Goal: Task Accomplishment & Management: Complete application form

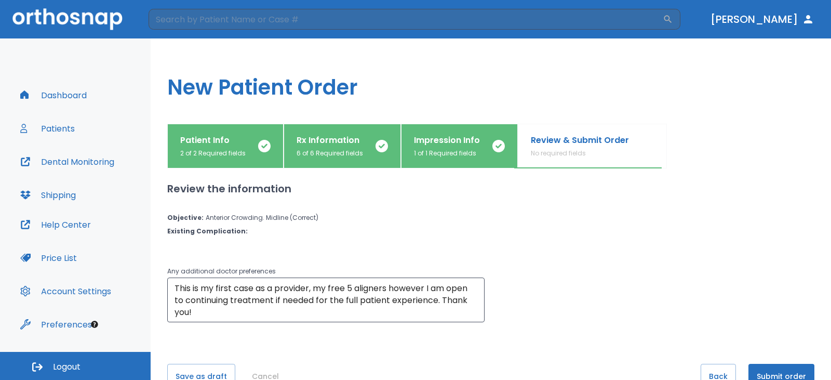
scroll to position [30, 0]
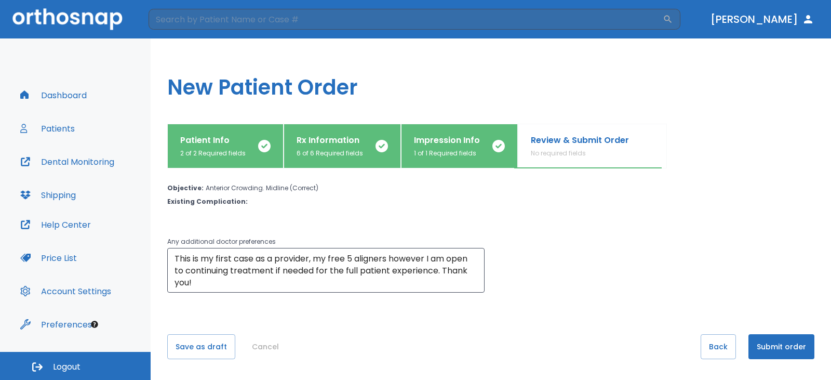
click at [766, 343] on button "Submit order" at bounding box center [781, 346] width 66 height 25
click at [200, 148] on div "Patient Info 2 of 2 Required fields" at bounding box center [212, 146] width 65 height 24
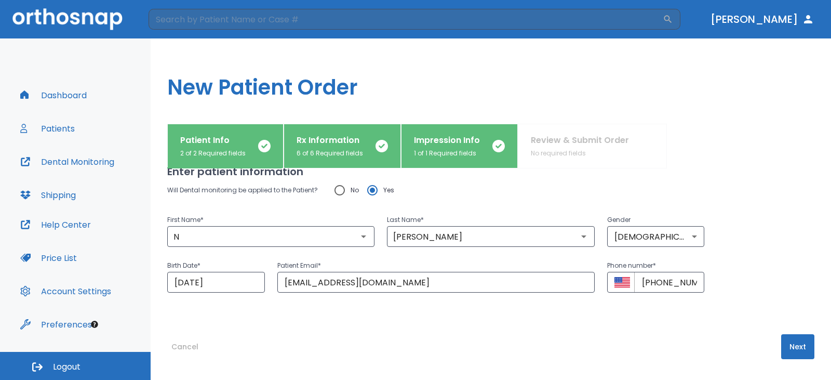
scroll to position [25, 0]
click at [223, 238] on input "N" at bounding box center [270, 236] width 201 height 15
click at [223, 240] on input "N" at bounding box center [270, 236] width 201 height 15
click at [226, 238] on input "N" at bounding box center [270, 236] width 201 height 15
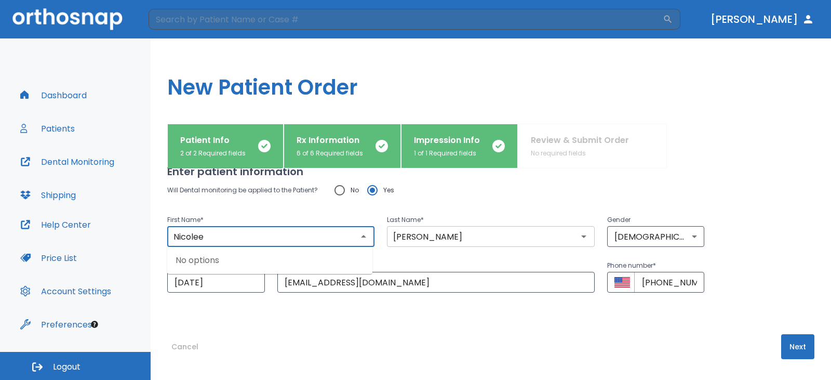
type input "Nicolee"
click at [441, 233] on input "[PERSON_NAME]" at bounding box center [490, 236] width 201 height 15
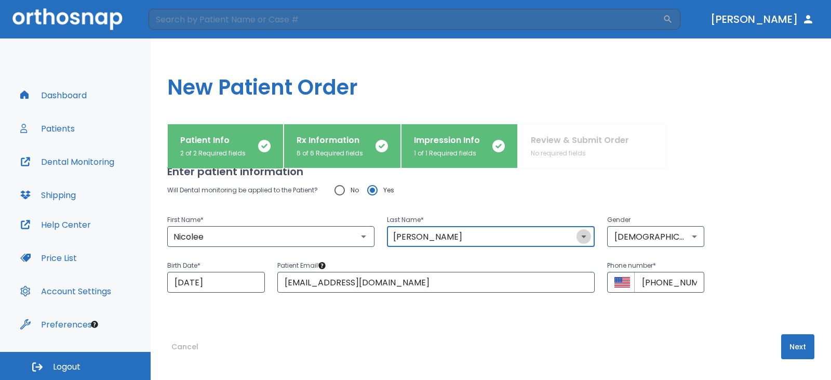
click at [581, 236] on icon "Open" at bounding box center [583, 236] width 12 height 12
click at [583, 236] on icon "Open" at bounding box center [583, 236] width 12 height 12
click at [552, 206] on div "Last Name * [PERSON_NAME] ​" at bounding box center [484, 224] width 220 height 46
click at [468, 237] on input "[PERSON_NAME]" at bounding box center [490, 236] width 201 height 15
type input "Eliaa"
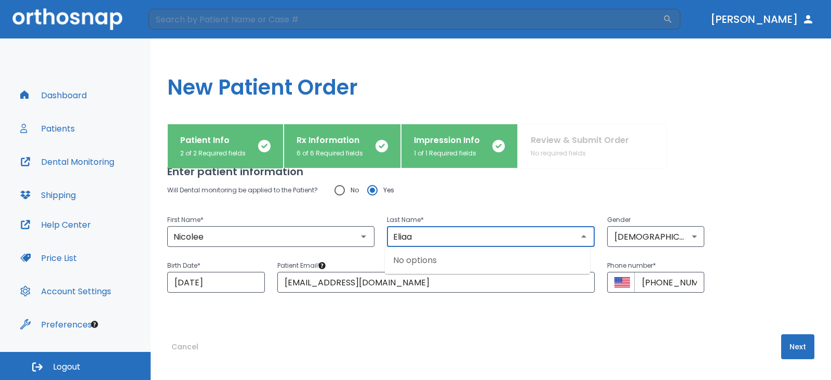
click at [422, 318] on div "Enter patient information Will Dental monitoring be applied to the Patient? No …" at bounding box center [490, 248] width 647 height 211
click at [783, 345] on button "Next" at bounding box center [797, 346] width 33 height 25
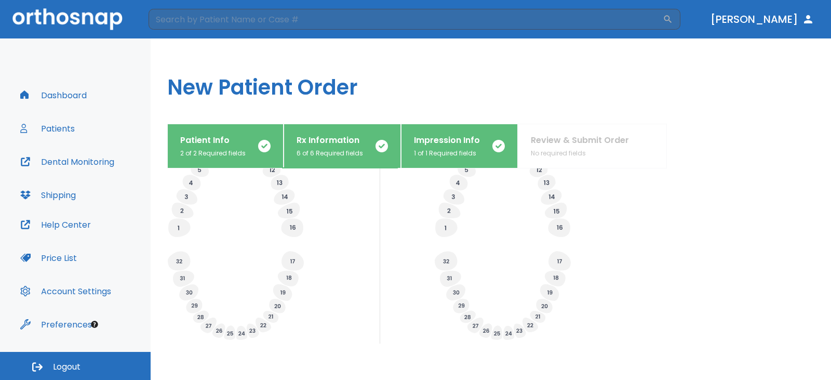
scroll to position [423, 0]
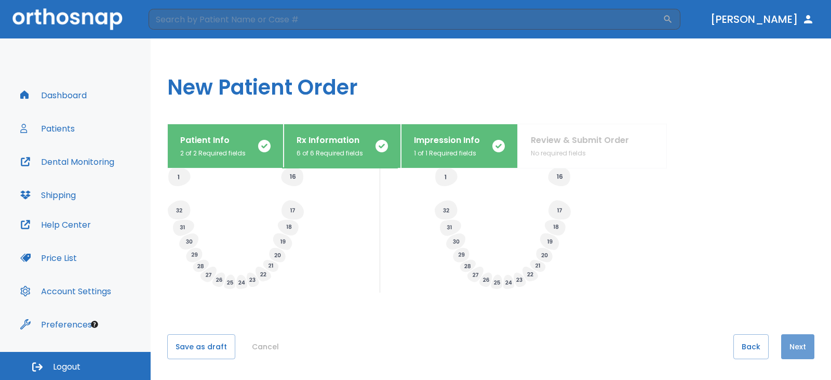
click at [790, 344] on button "Next" at bounding box center [797, 346] width 33 height 25
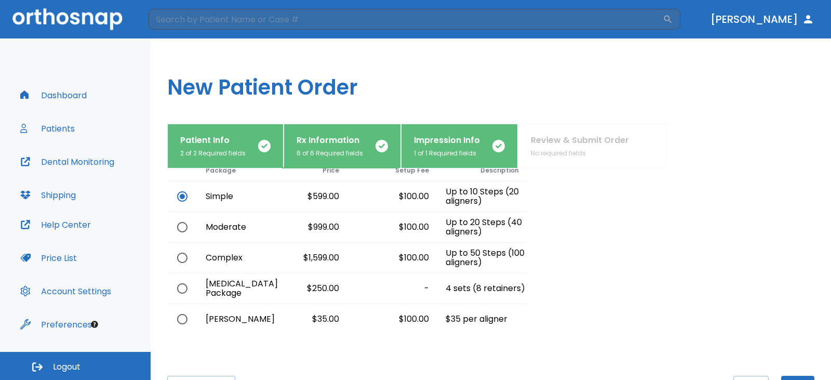
scroll to position [90, 0]
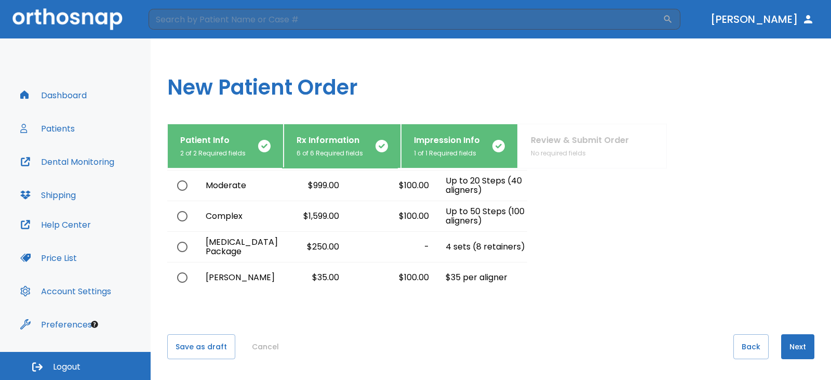
click at [782, 345] on button "Next" at bounding box center [797, 346] width 33 height 25
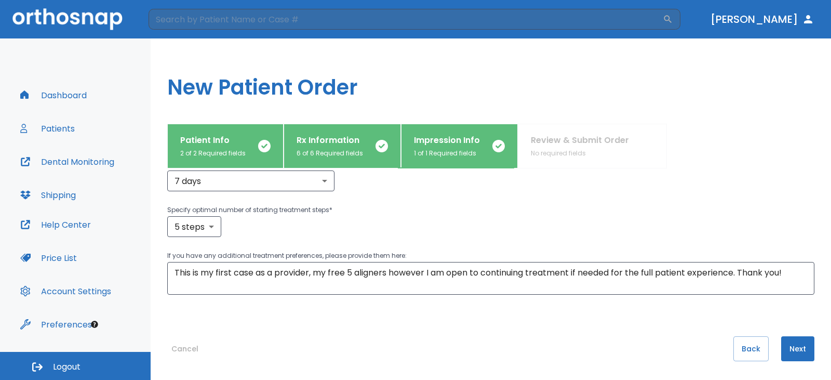
scroll to position [268, 0]
click at [793, 351] on button "Next" at bounding box center [797, 346] width 33 height 25
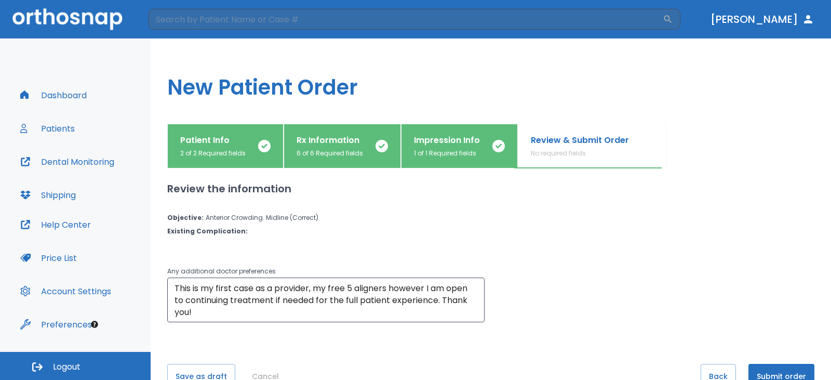
scroll to position [30, 0]
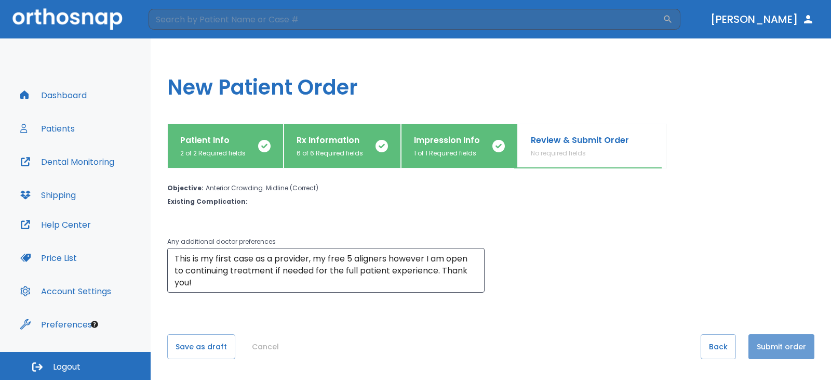
click at [764, 339] on button "Submit order" at bounding box center [781, 346] width 66 height 25
click at [779, 346] on button "Submit order" at bounding box center [781, 346] width 66 height 25
click at [205, 154] on p "2 of 2 Required fields" at bounding box center [212, 152] width 65 height 9
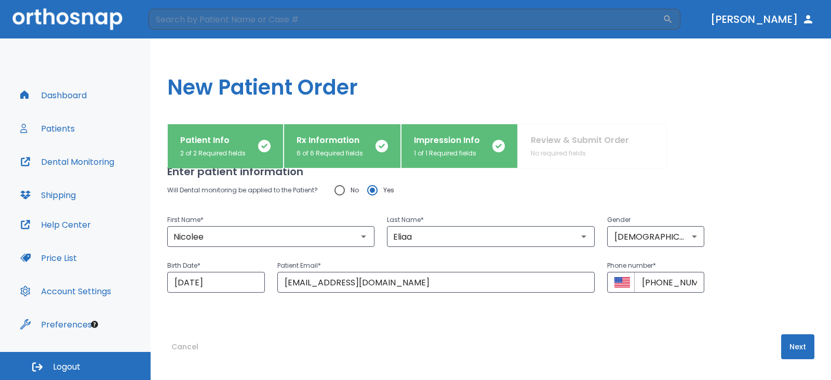
scroll to position [25, 0]
click at [325, 235] on input "Nicolee" at bounding box center [270, 236] width 201 height 15
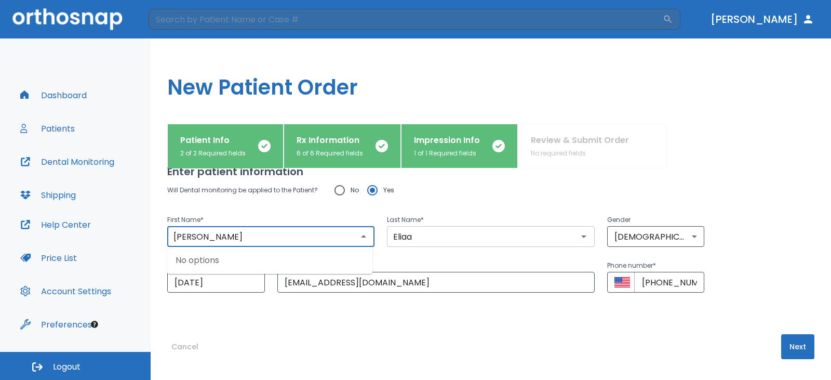
type input "[PERSON_NAME]"
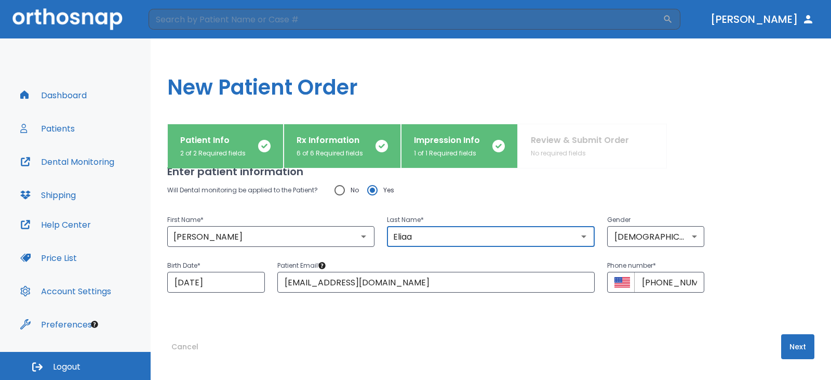
click at [425, 237] on input "Eliaa" at bounding box center [490, 236] width 201 height 15
type input "[PERSON_NAME]"
click at [365, 276] on input "[EMAIL_ADDRESS][DOMAIN_NAME]" at bounding box center [435, 282] width 317 height 21
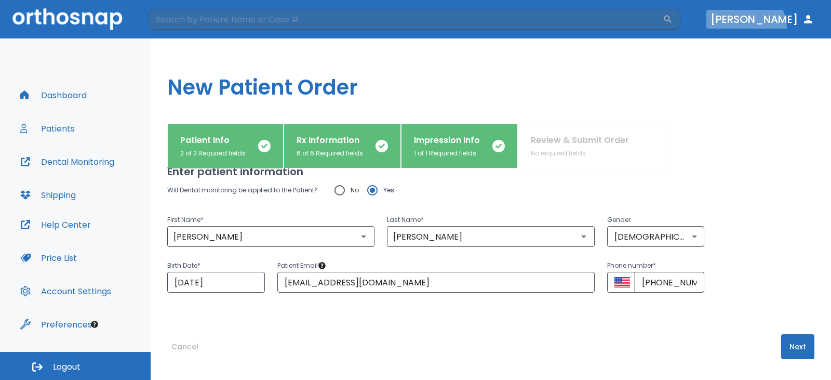
click at [797, 28] on button "[PERSON_NAME]" at bounding box center [762, 19] width 112 height 19
click at [734, 102] on h1 "New Patient Order" at bounding box center [491, 80] width 680 height 85
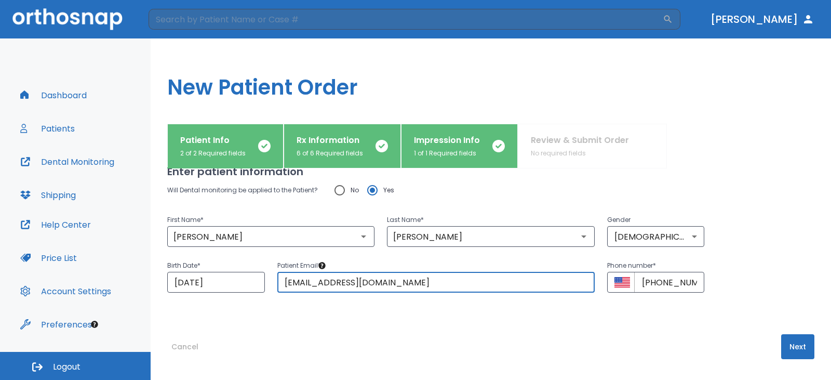
click at [370, 282] on input "[EMAIL_ADDRESS][DOMAIN_NAME]" at bounding box center [435, 282] width 317 height 21
click at [311, 279] on input "[EMAIL_ADDRESS][DOMAIN_NAME]" at bounding box center [435, 282] width 317 height 21
type input "[EMAIL_ADDRESS][DOMAIN_NAME]"
click at [788, 344] on button "Next" at bounding box center [797, 346] width 33 height 25
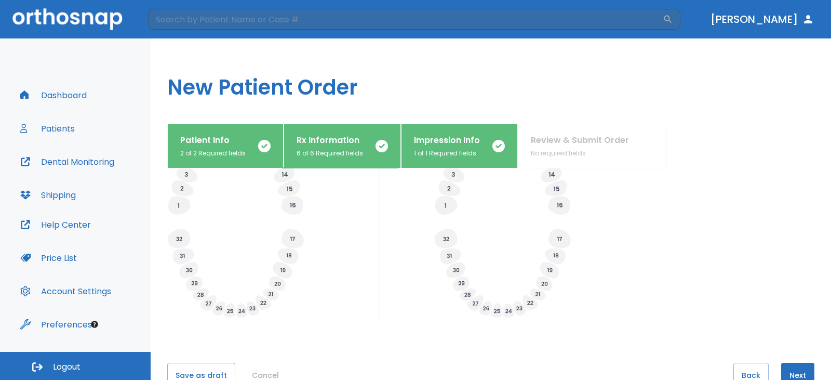
scroll to position [423, 0]
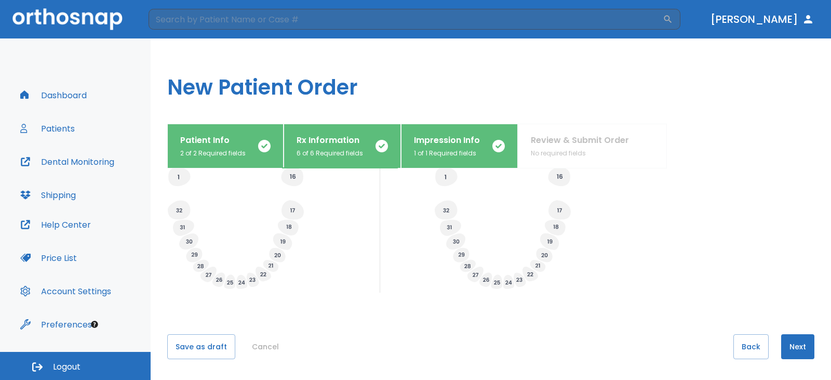
click at [786, 345] on button "Next" at bounding box center [797, 346] width 33 height 25
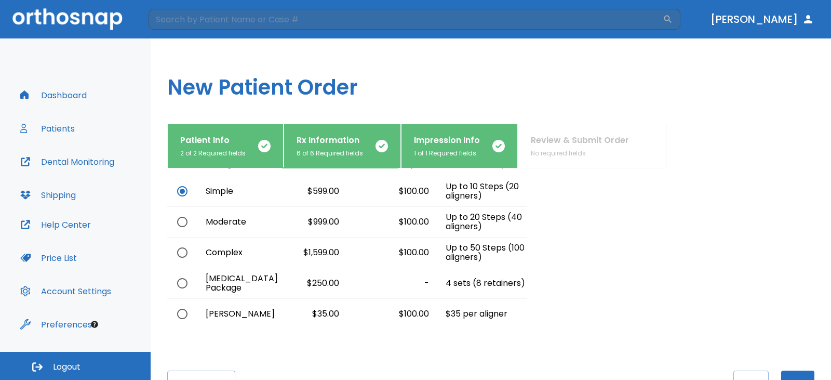
scroll to position [90, 0]
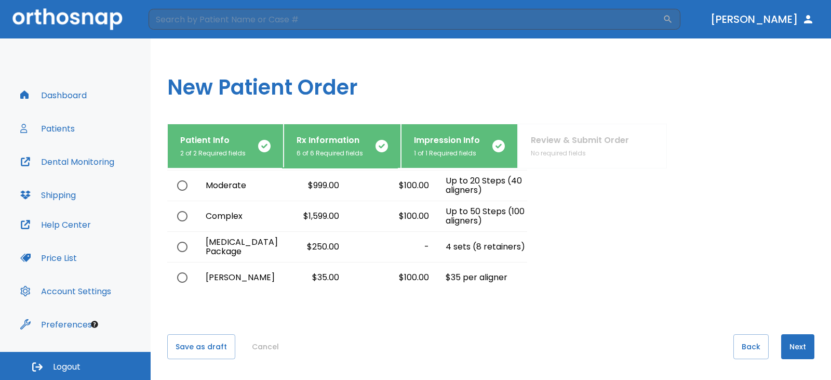
click at [782, 342] on button "Next" at bounding box center [797, 346] width 33 height 25
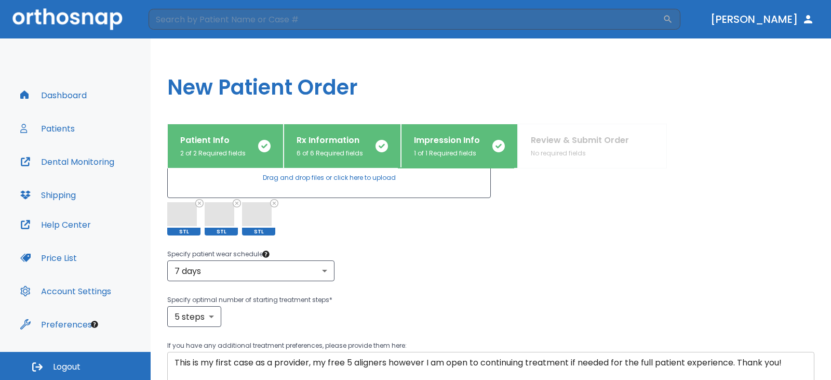
scroll to position [268, 0]
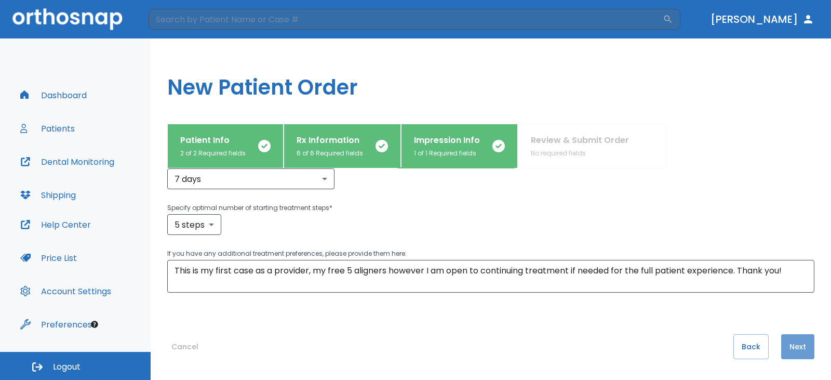
click at [789, 343] on button "Next" at bounding box center [797, 346] width 33 height 25
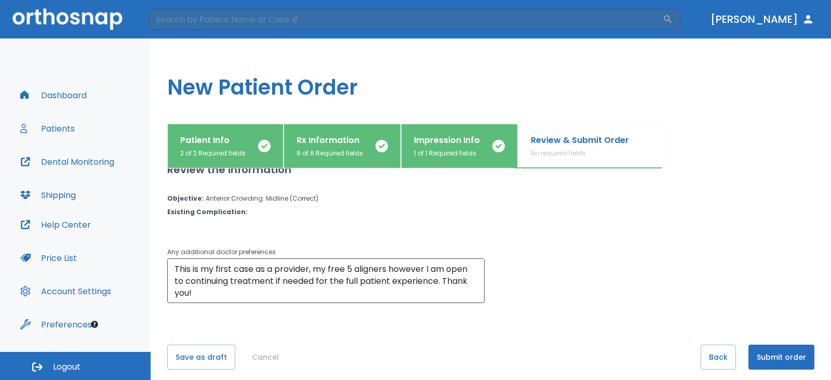
scroll to position [30, 0]
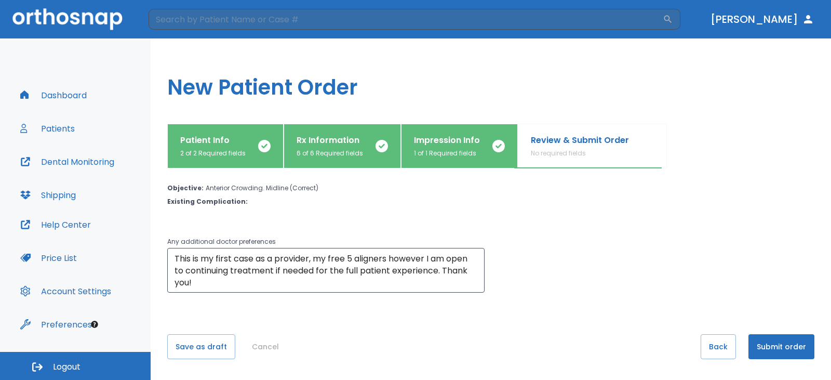
click at [764, 343] on button "Submit order" at bounding box center [781, 346] width 66 height 25
click at [762, 344] on button "Submit order" at bounding box center [781, 346] width 66 height 25
click at [221, 145] on p "Patient Info" at bounding box center [212, 140] width 65 height 12
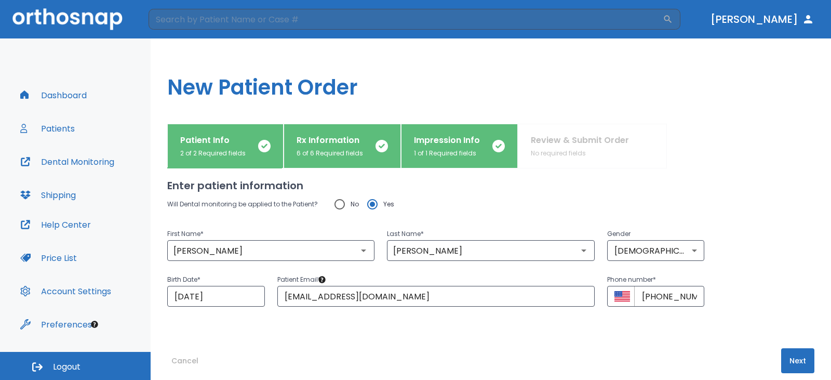
scroll to position [0, 0]
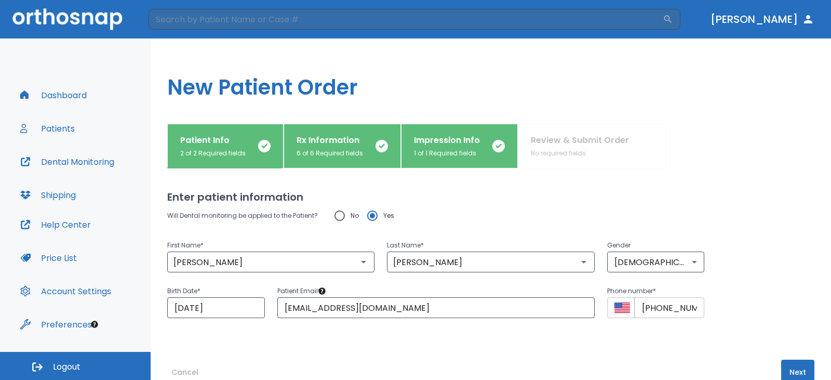
click at [676, 311] on input "[PHONE_NUMBER]" at bounding box center [669, 307] width 71 height 21
click at [691, 305] on input "[PHONE_NUMBER]" at bounding box center [669, 307] width 71 height 21
click at [341, 305] on input "[EMAIL_ADDRESS][DOMAIN_NAME]" at bounding box center [435, 307] width 317 height 21
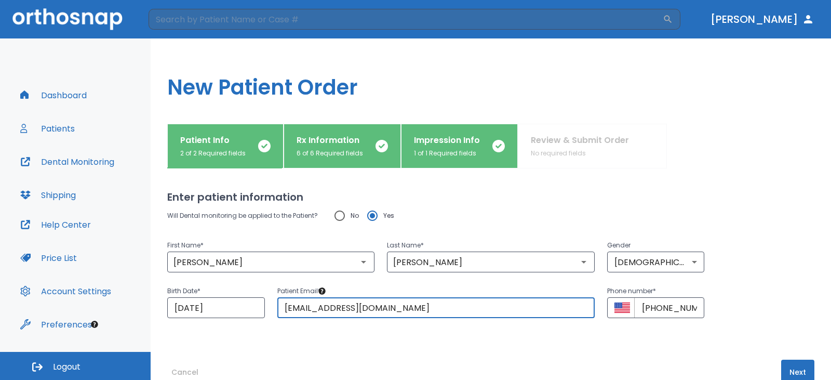
type input "[EMAIL_ADDRESS][DOMAIN_NAME]"
click at [342, 217] on input "No" at bounding box center [340, 216] width 22 height 22
radio input "true"
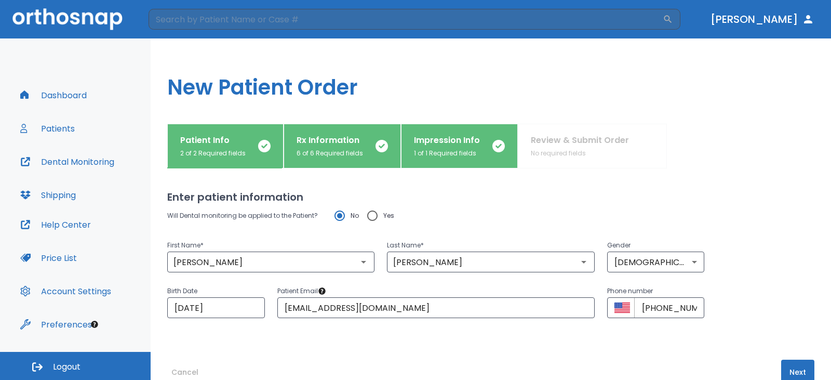
scroll to position [25, 0]
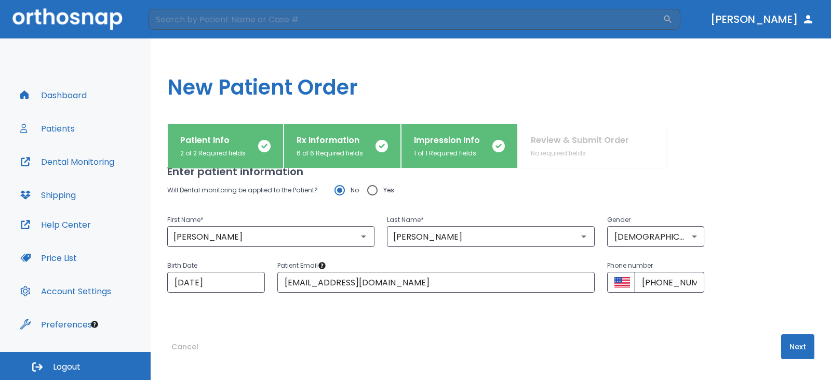
click at [782, 344] on button "Next" at bounding box center [797, 346] width 33 height 25
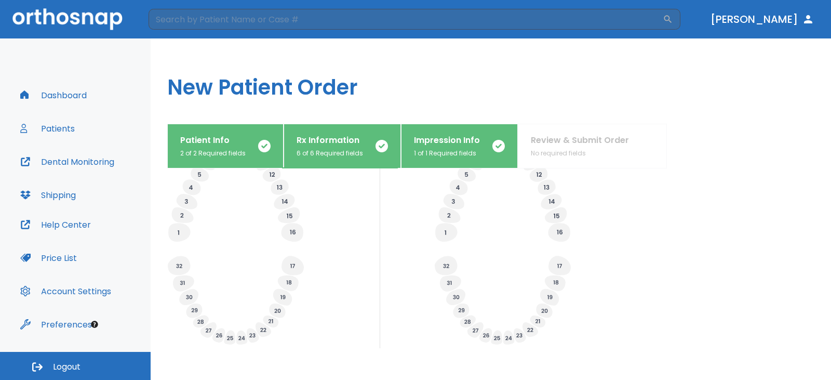
scroll to position [423, 0]
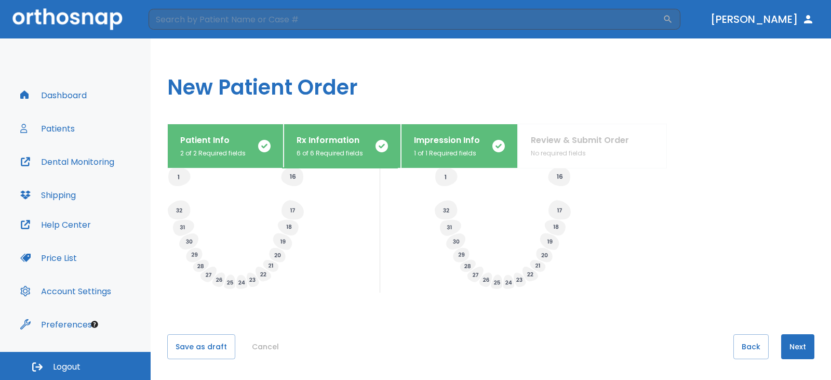
click at [781, 344] on button "Next" at bounding box center [797, 346] width 33 height 25
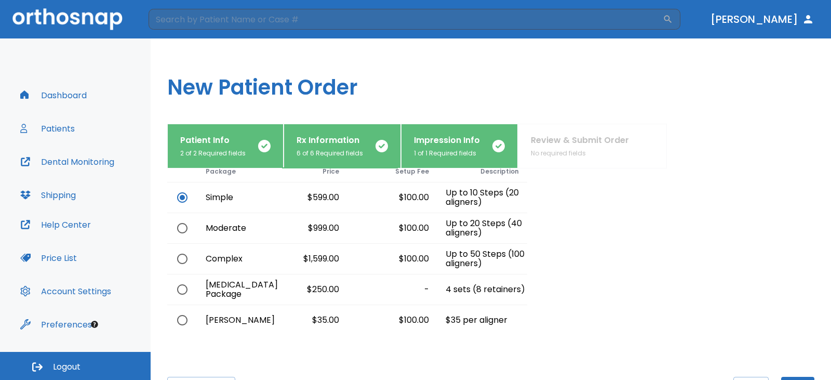
scroll to position [90, 0]
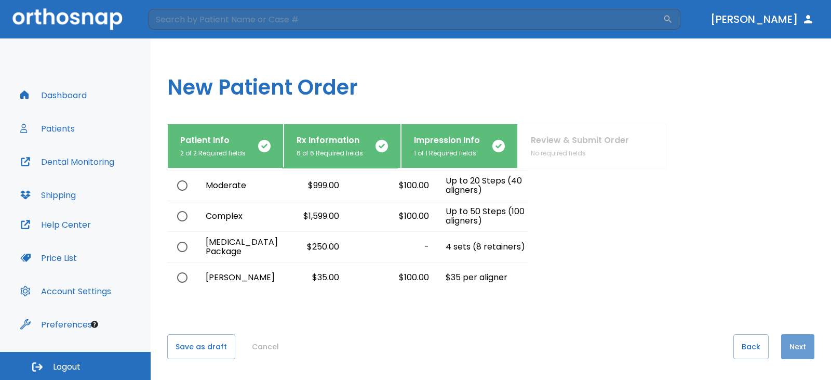
click at [781, 345] on button "Next" at bounding box center [797, 346] width 33 height 25
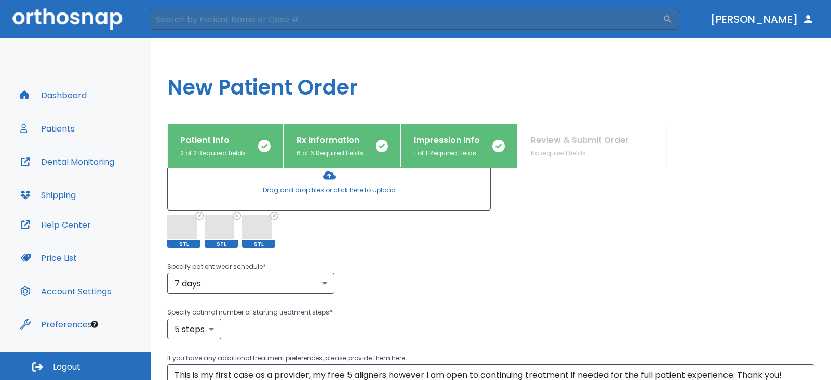
scroll to position [268, 0]
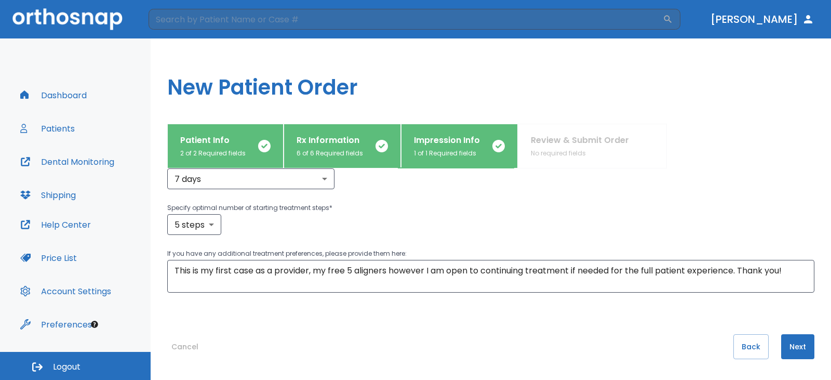
click at [783, 348] on button "Next" at bounding box center [797, 346] width 33 height 25
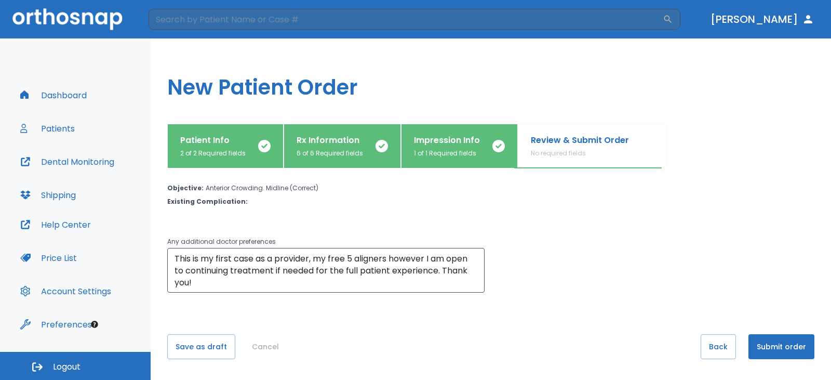
scroll to position [0, 0]
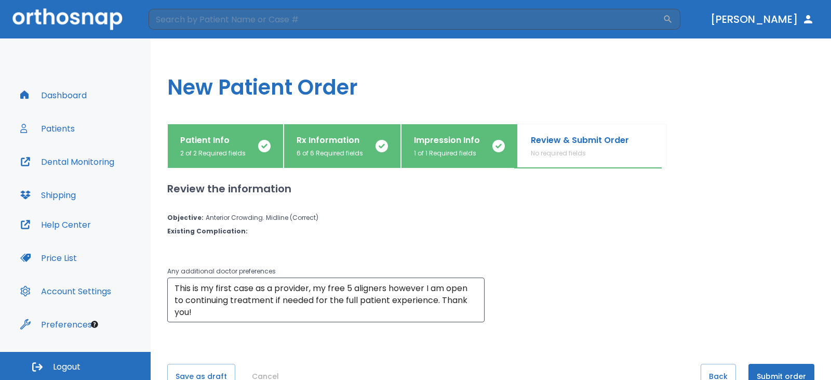
click at [775, 367] on button "Submit order" at bounding box center [781, 375] width 66 height 25
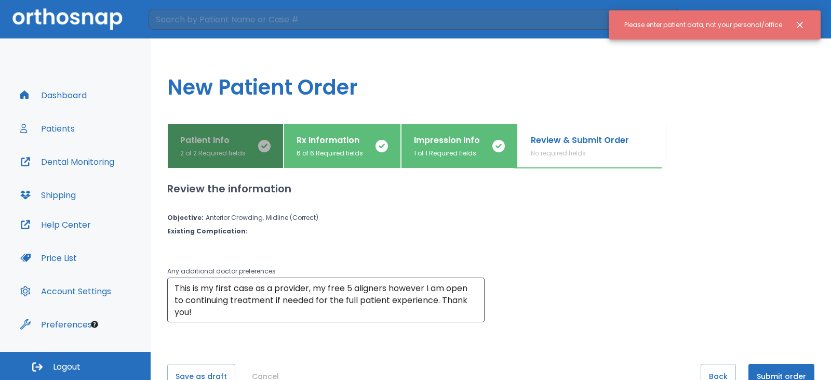
click at [236, 145] on p "Patient Info" at bounding box center [212, 140] width 65 height 12
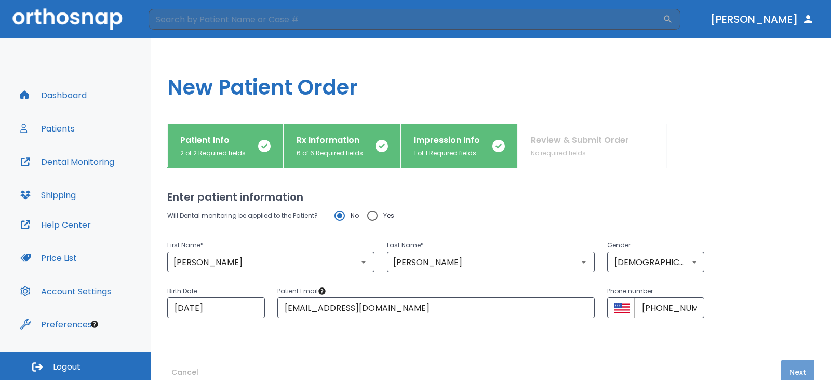
click at [785, 365] on button "Next" at bounding box center [797, 371] width 33 height 25
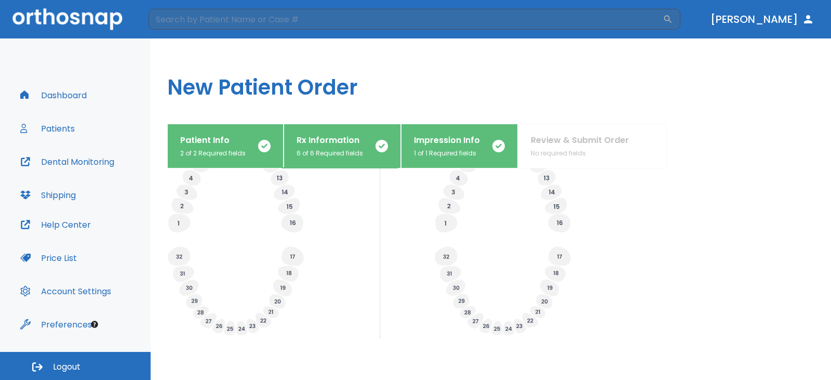
scroll to position [423, 0]
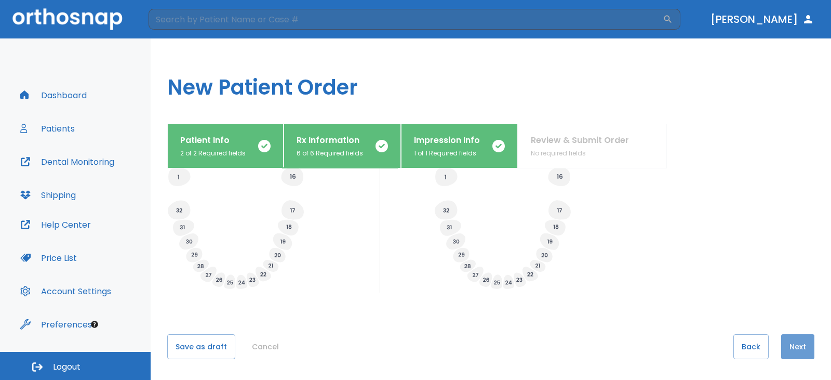
click at [781, 346] on button "Next" at bounding box center [797, 346] width 33 height 25
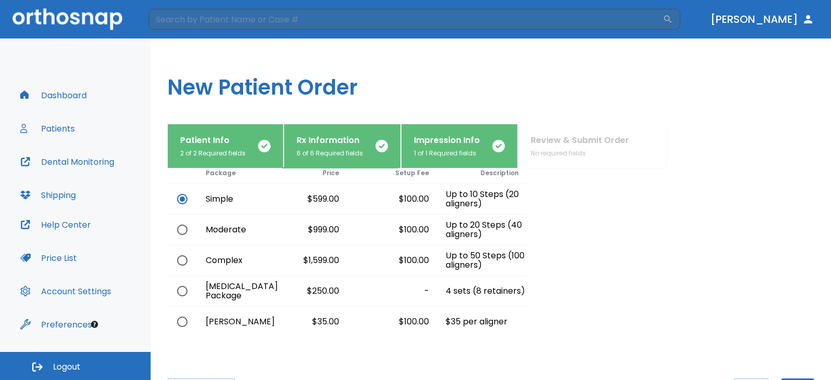
scroll to position [90, 0]
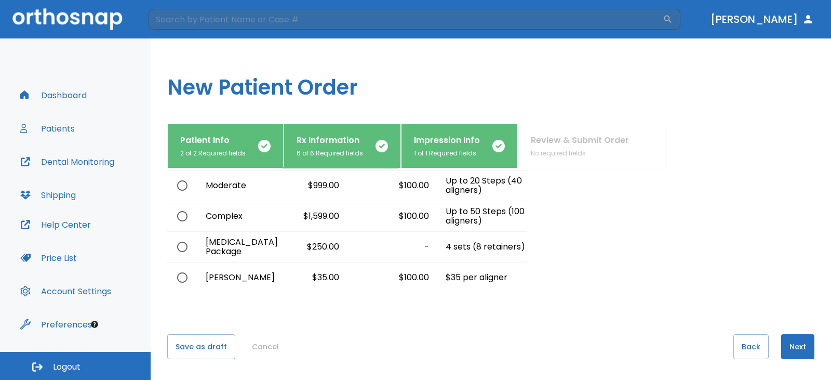
click at [785, 346] on button "Next" at bounding box center [797, 346] width 33 height 25
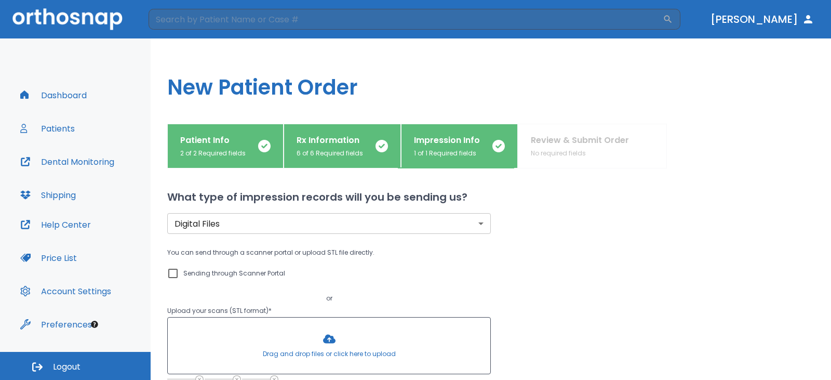
scroll to position [268, 0]
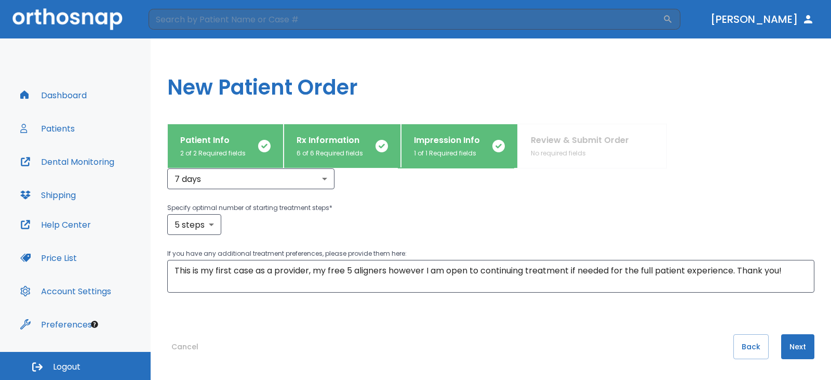
click at [790, 352] on button "Next" at bounding box center [797, 346] width 33 height 25
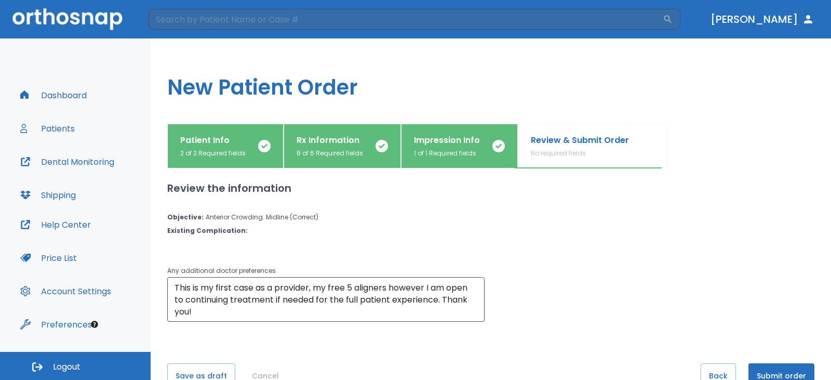
scroll to position [0, 0]
click at [765, 368] on button "Submit order" at bounding box center [781, 375] width 66 height 25
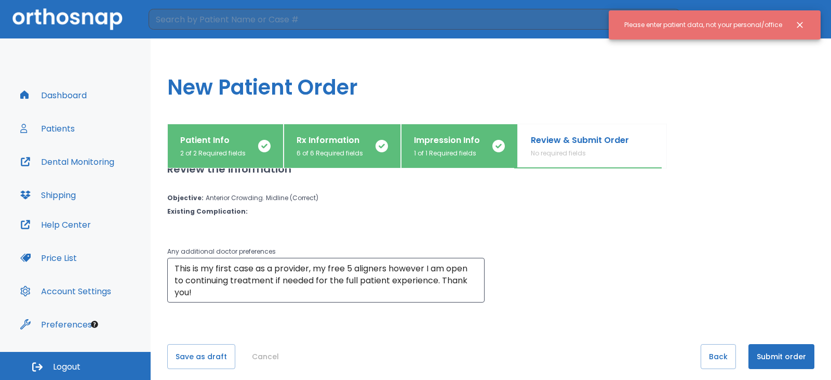
scroll to position [30, 0]
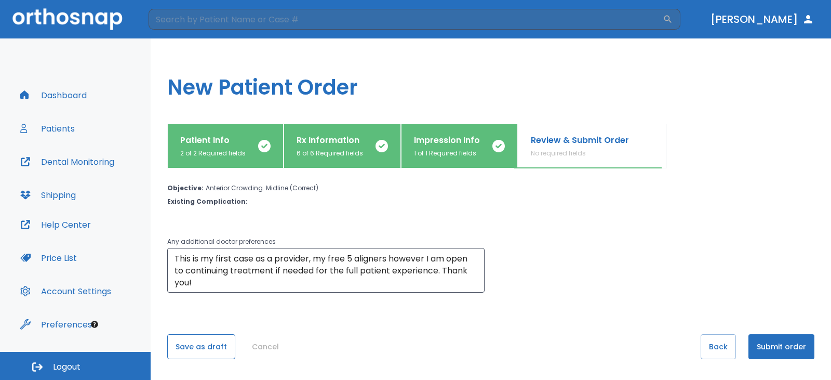
click at [218, 342] on button "Save as draft" at bounding box center [201, 346] width 68 height 25
click at [208, 339] on button "Save as draft" at bounding box center [201, 346] width 68 height 25
click at [206, 154] on p "2 of 2 Required fields" at bounding box center [212, 152] width 65 height 9
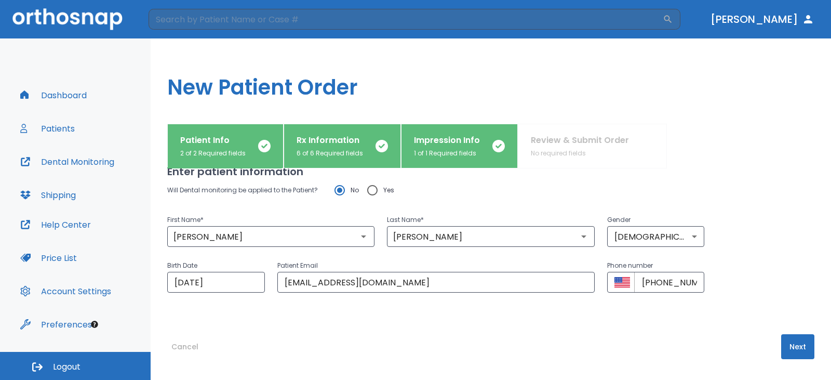
scroll to position [25, 0]
click at [371, 191] on input "Yes" at bounding box center [372, 190] width 22 height 22
radio input "true"
click at [787, 342] on button "Next" at bounding box center [797, 346] width 33 height 25
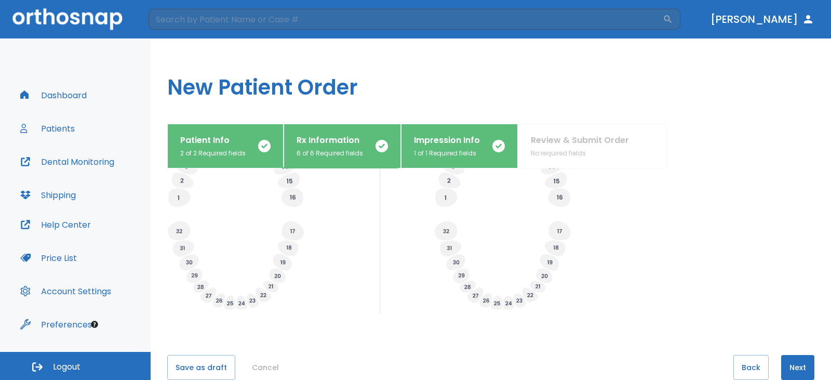
scroll to position [423, 0]
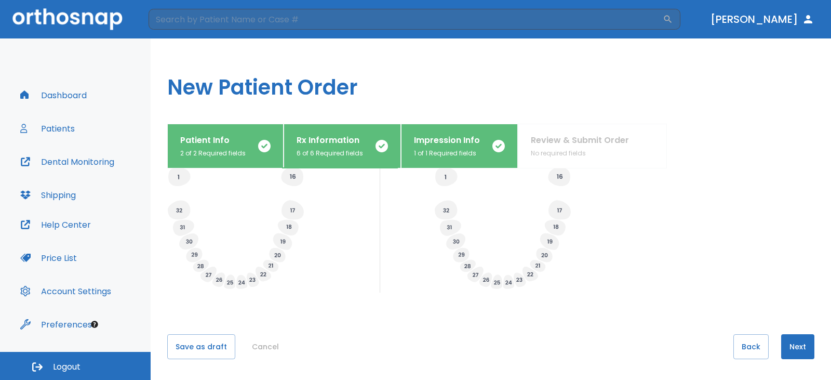
click at [787, 344] on button "Next" at bounding box center [797, 346] width 33 height 25
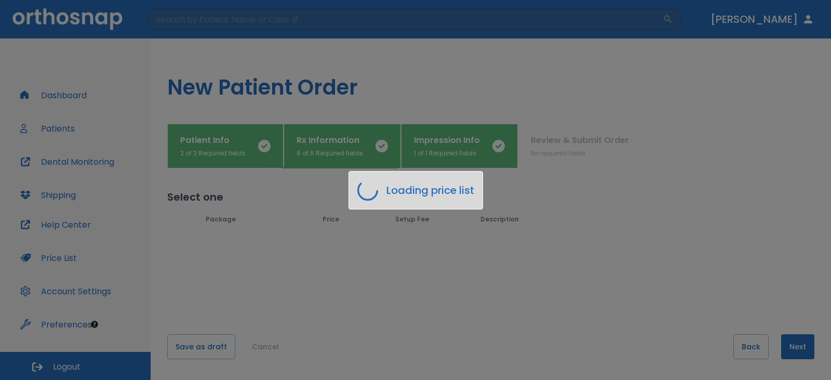
scroll to position [0, 0]
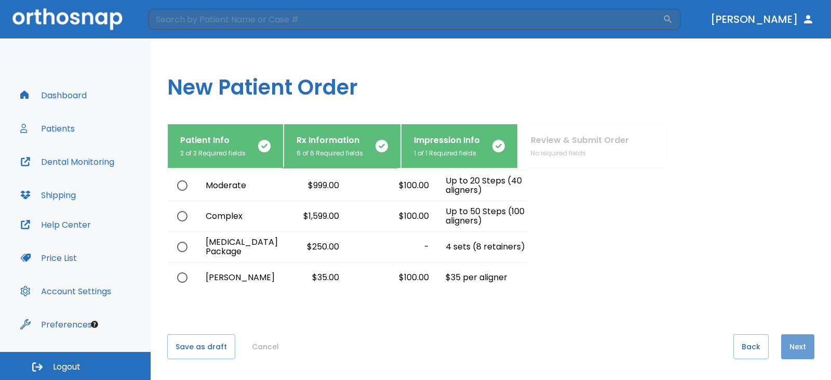
click at [784, 341] on button "Next" at bounding box center [797, 346] width 33 height 25
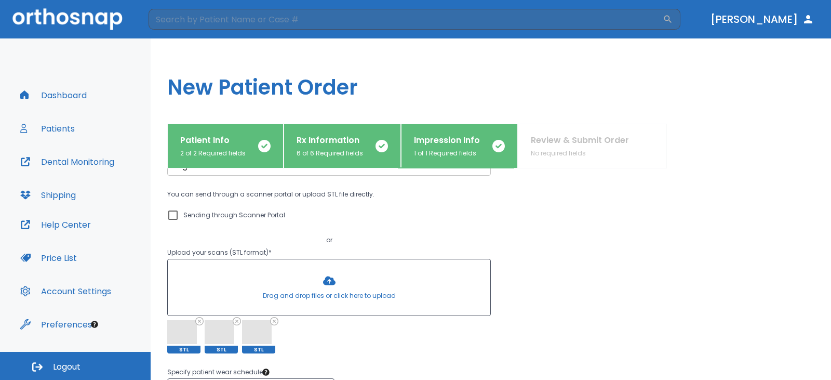
scroll to position [268, 0]
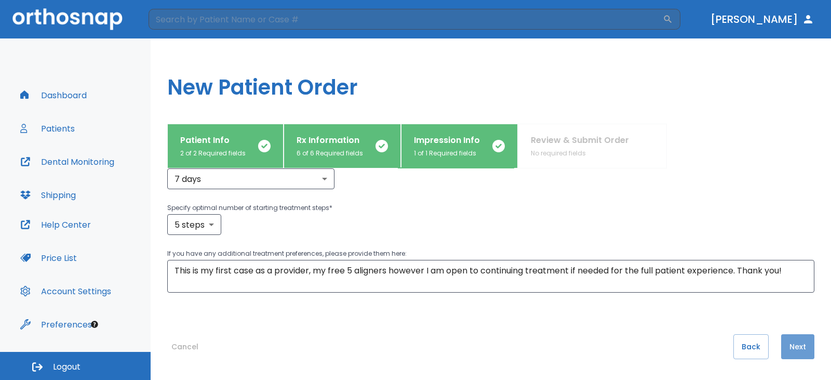
click at [789, 342] on button "Next" at bounding box center [797, 346] width 33 height 25
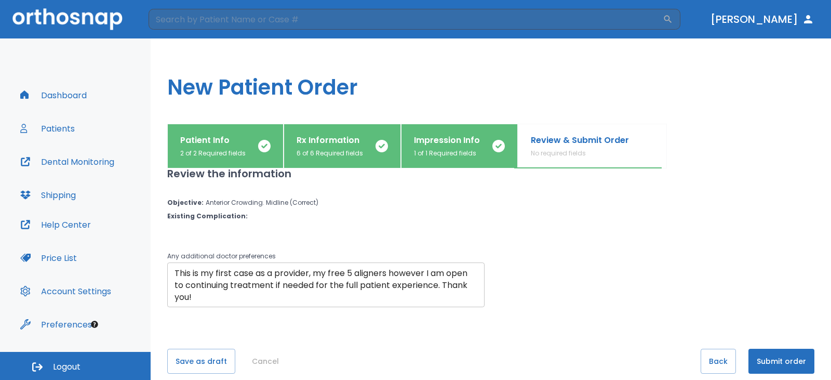
scroll to position [30, 0]
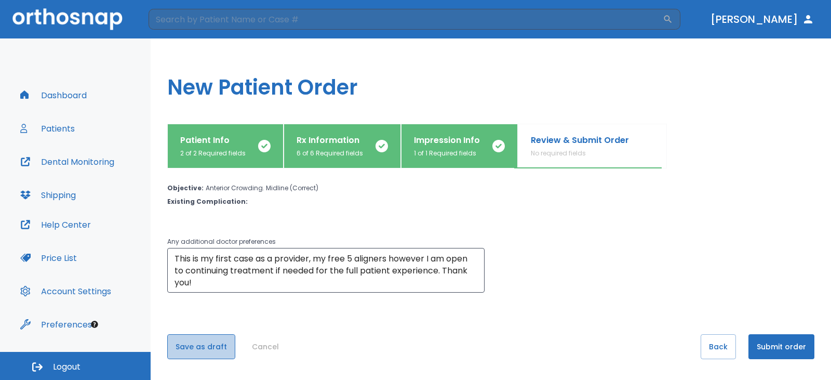
click at [201, 342] on button "Save as draft" at bounding box center [201, 346] width 68 height 25
click at [768, 352] on button "Submit order" at bounding box center [781, 346] width 66 height 25
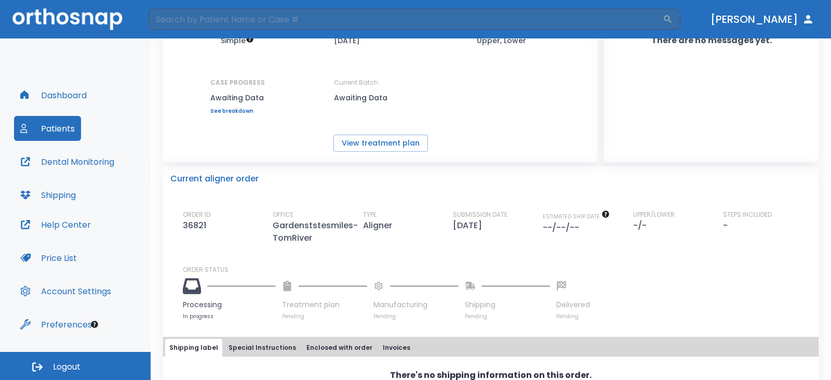
scroll to position [104, 0]
click at [48, 89] on button "Dashboard" at bounding box center [53, 95] width 79 height 25
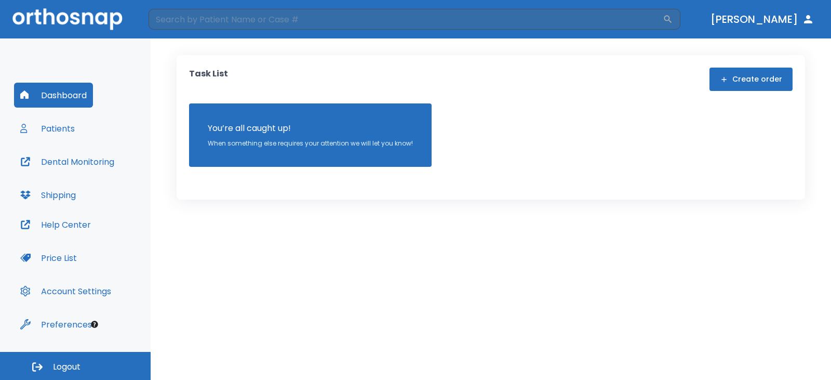
click at [60, 125] on button "Patients" at bounding box center [47, 128] width 67 height 25
